Goal: Task Accomplishment & Management: Manage account settings

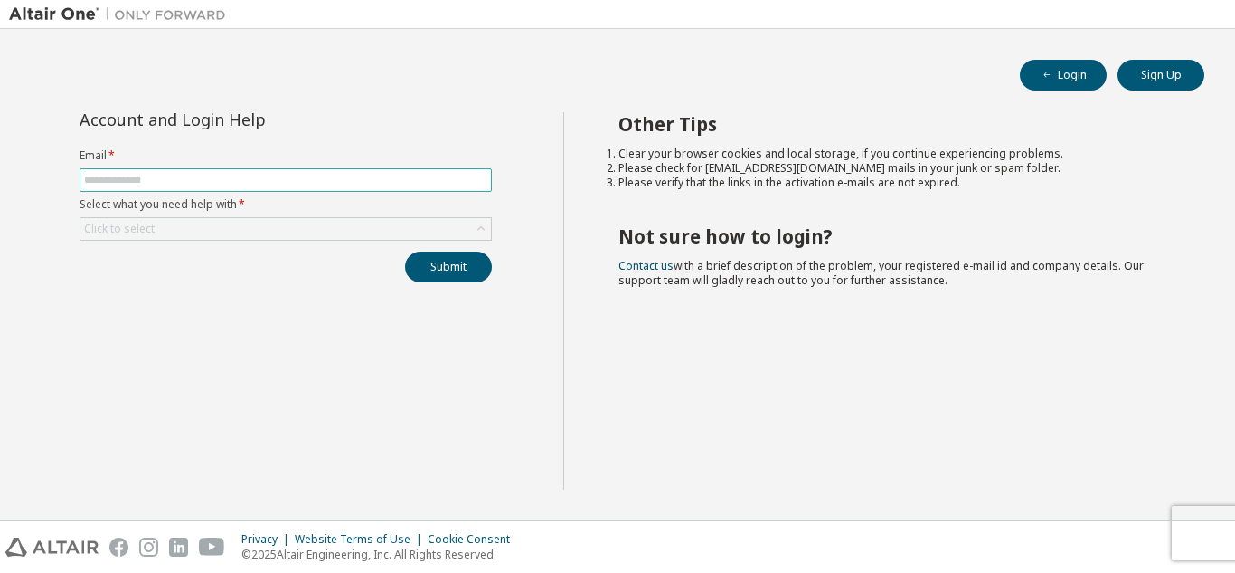
click at [406, 183] on input "text" at bounding box center [285, 180] width 403 height 14
type input "**********"
click at [376, 231] on div "Click to select" at bounding box center [285, 229] width 411 height 22
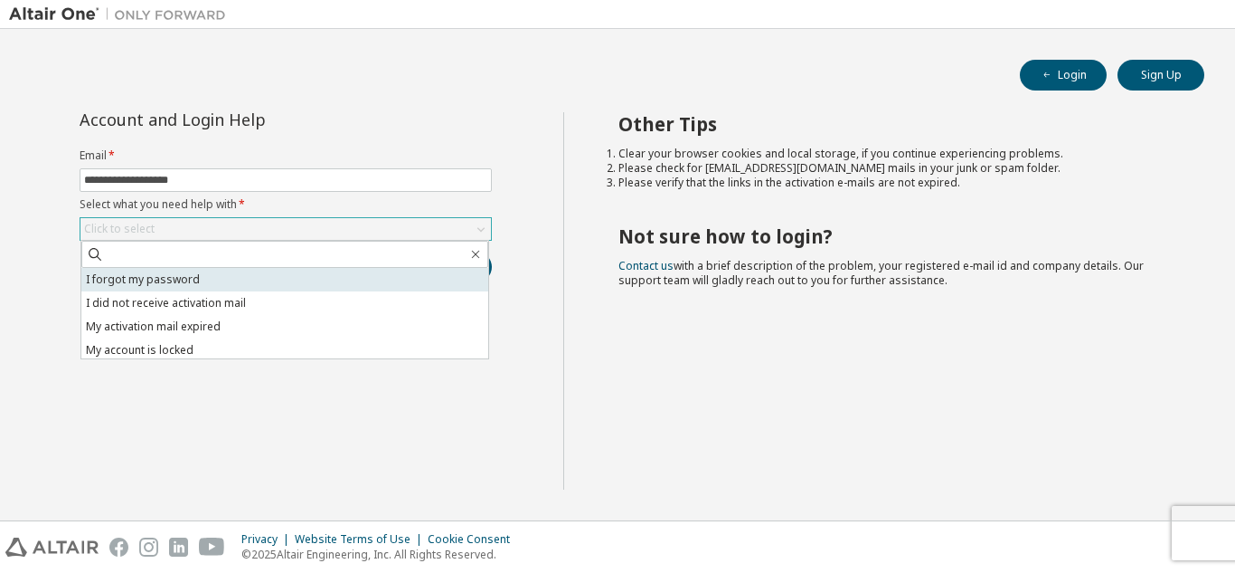
click at [360, 285] on li "I forgot my password" at bounding box center [284, 280] width 407 height 24
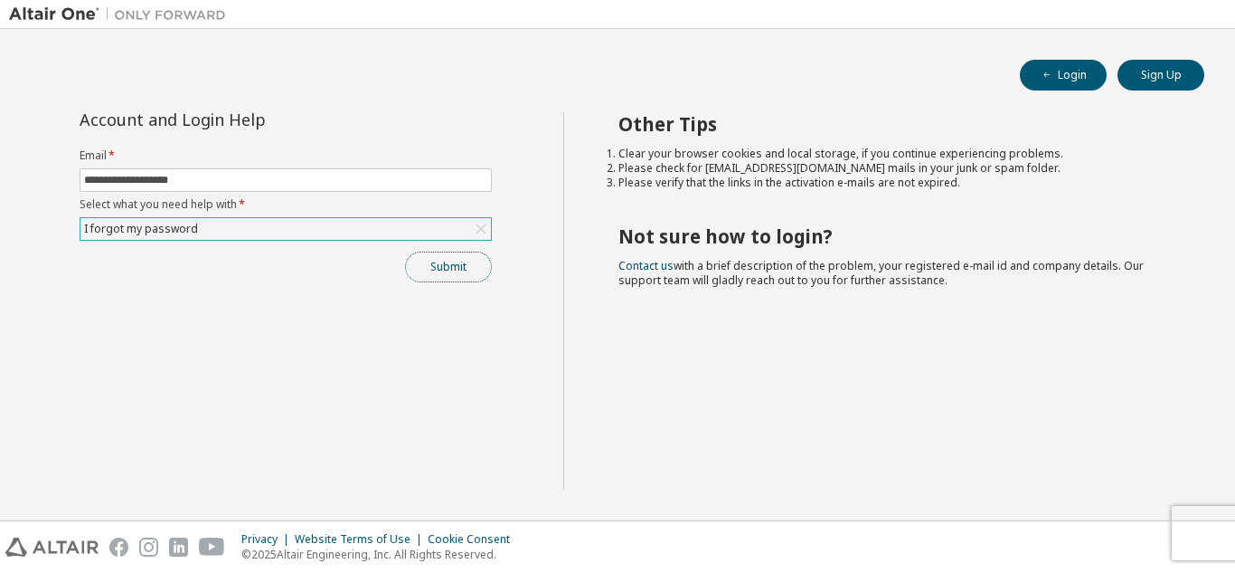
click at [420, 272] on button "Submit" at bounding box center [448, 266] width 87 height 31
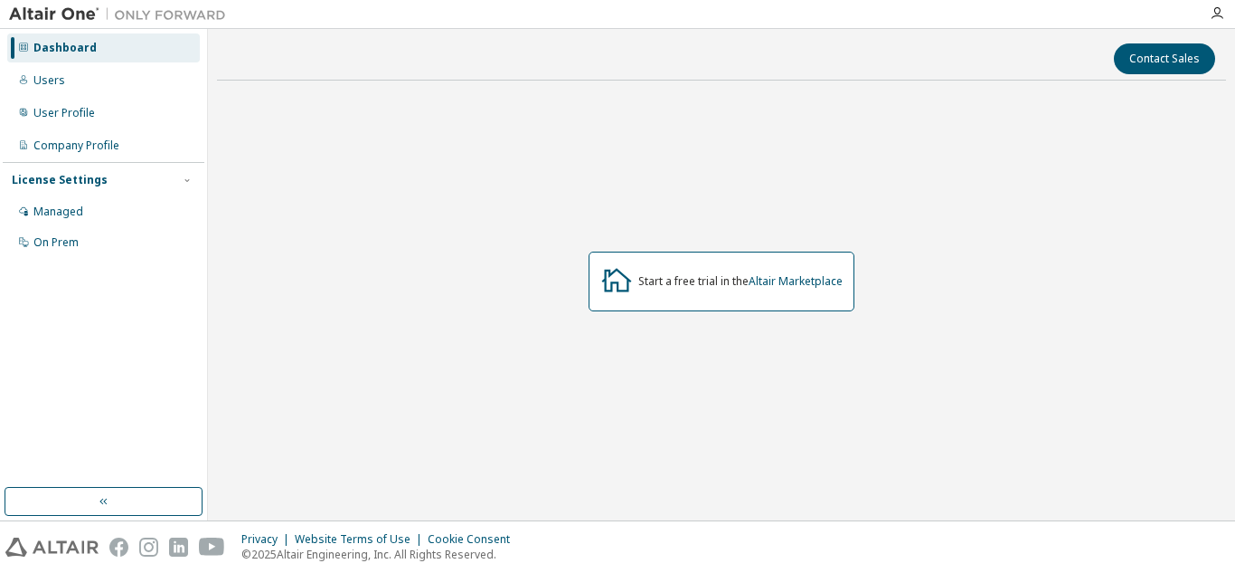
click at [828, 172] on div "Start a free trial in the Altair Marketplace" at bounding box center [721, 281] width 1009 height 372
click at [146, 49] on div "Dashboard" at bounding box center [103, 47] width 193 height 29
click at [736, 274] on div "Start a free trial in the Altair Marketplace" at bounding box center [741, 281] width 204 height 14
click at [57, 49] on div "Dashboard" at bounding box center [64, 48] width 63 height 14
